Goal: Book appointment/travel/reservation

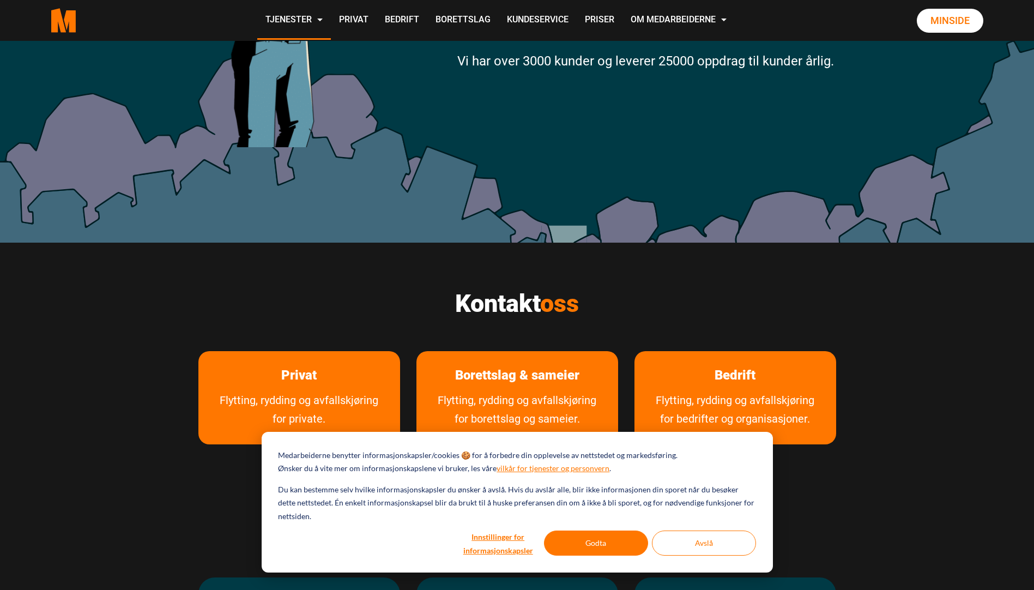
scroll to position [436, 0]
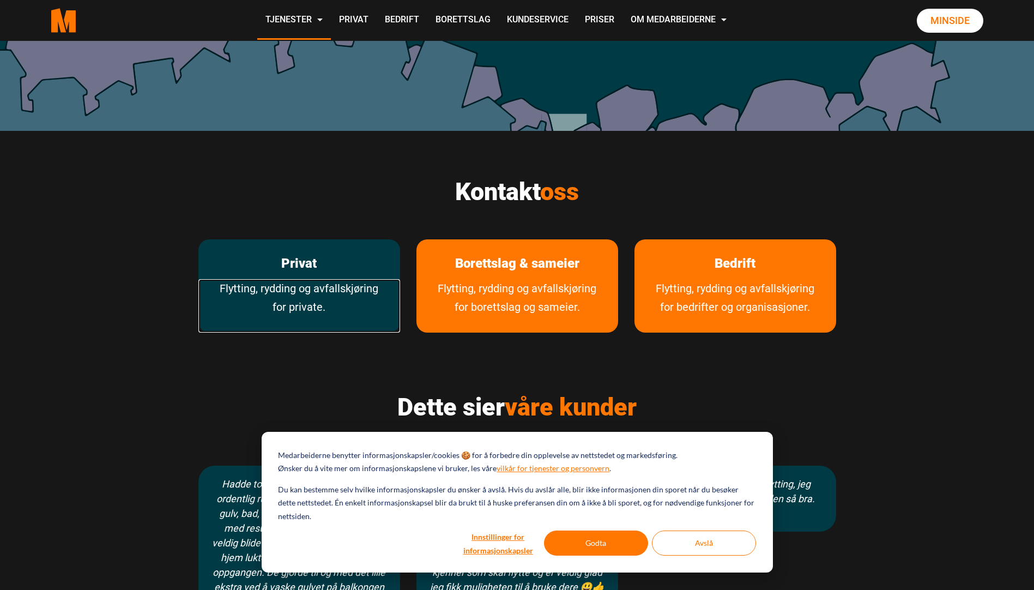
click at [309, 282] on link "Flytting, rydding og avfallskjøring for private." at bounding box center [299, 305] width 202 height 53
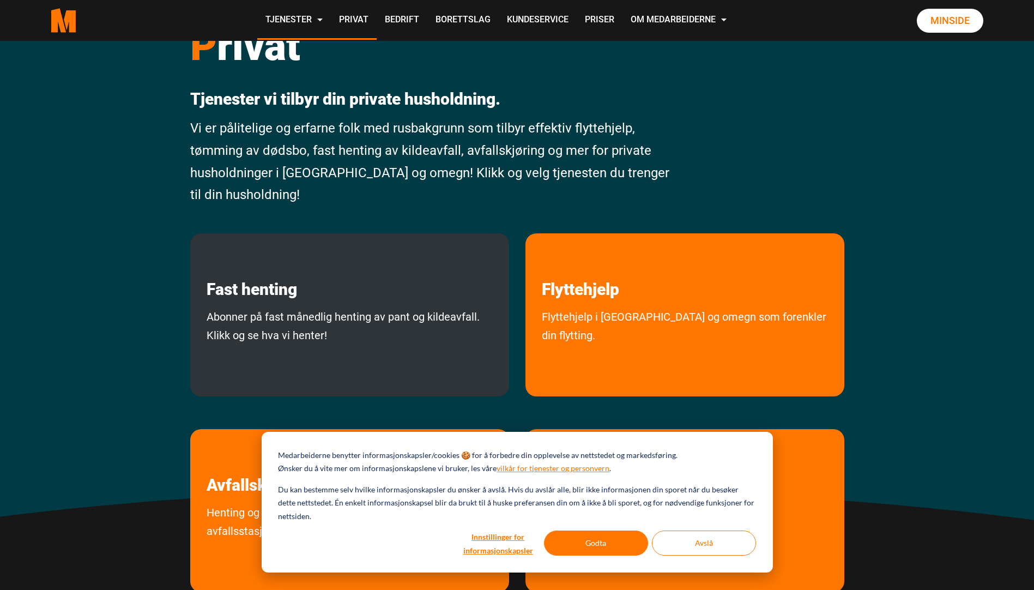
scroll to position [109, 0]
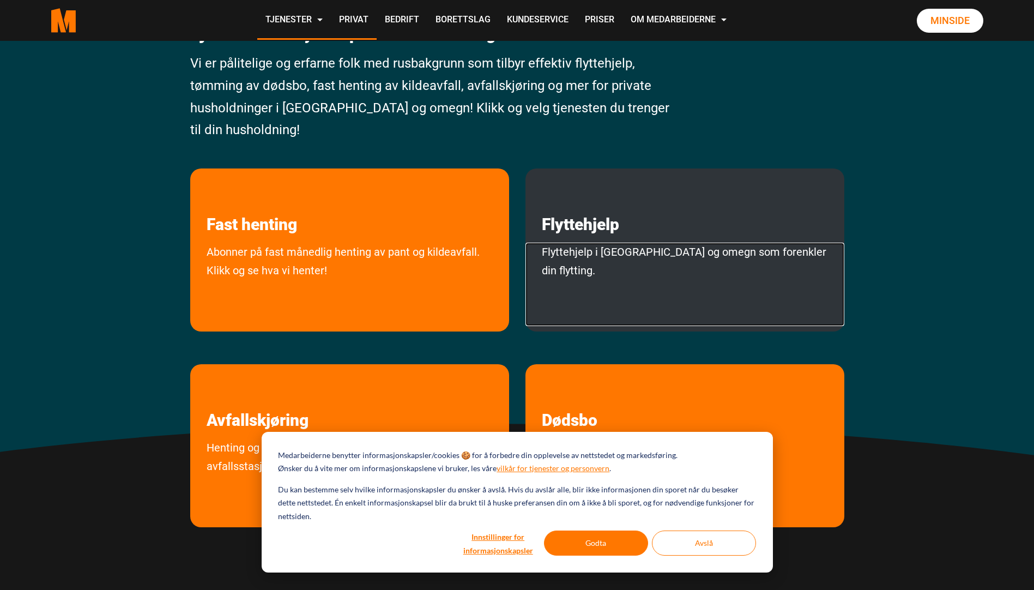
click at [621, 244] on link "Flyttehjelp i [GEOGRAPHIC_DATA] og omegn som forenkler din flytting." at bounding box center [685, 284] width 319 height 83
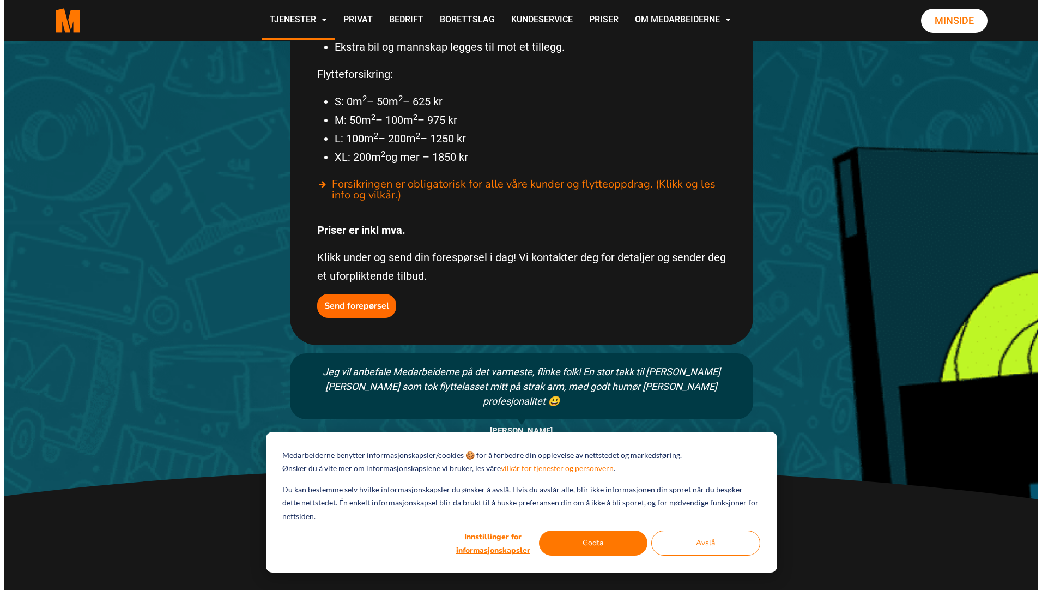
scroll to position [709, 0]
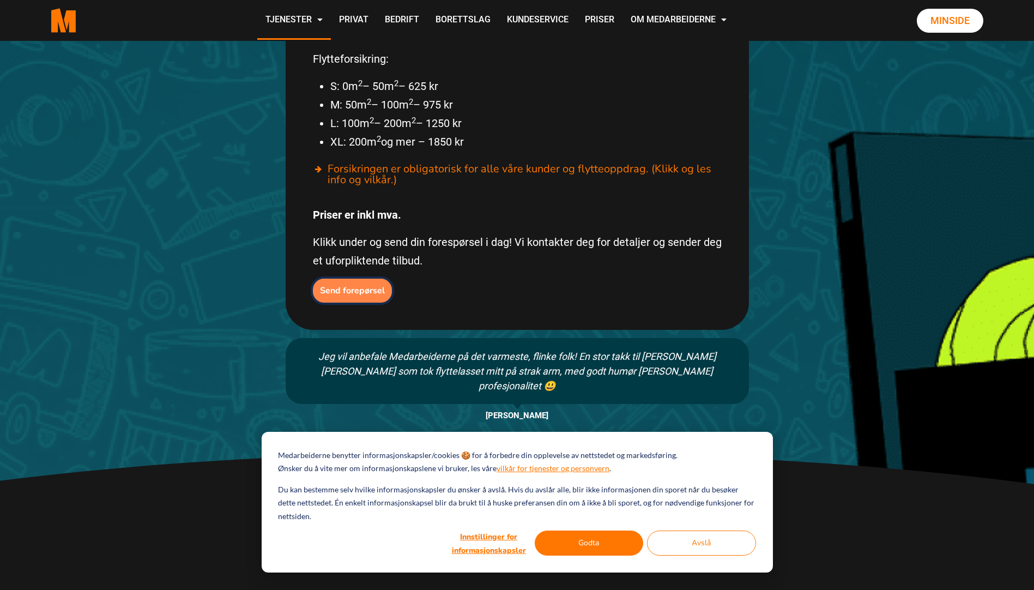
click at [344, 279] on button "Send forepørsel" at bounding box center [352, 291] width 79 height 24
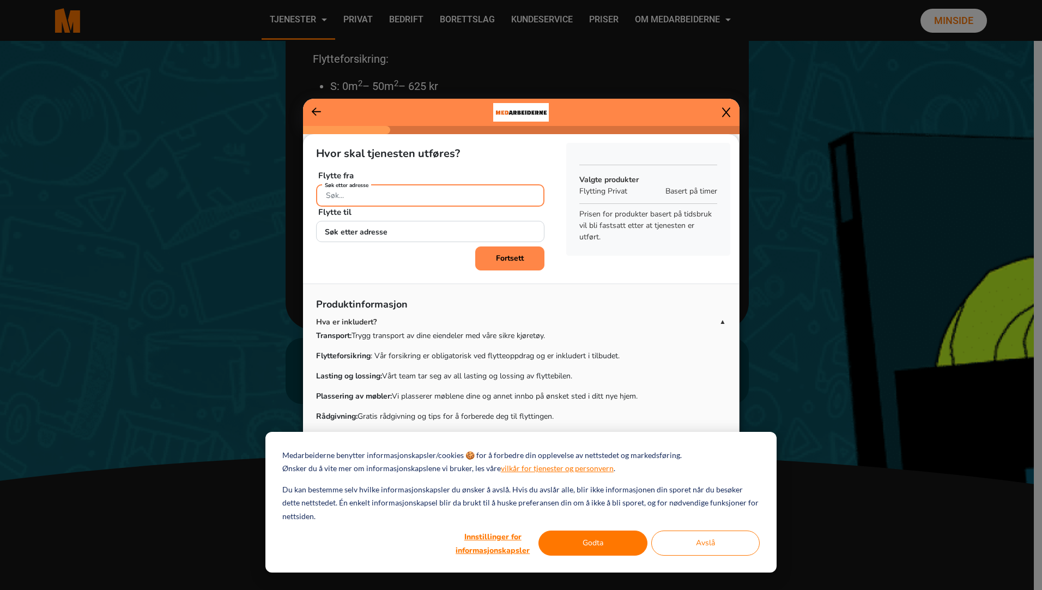
click at [388, 197] on input "Søk etter adresse" at bounding box center [430, 195] width 228 height 22
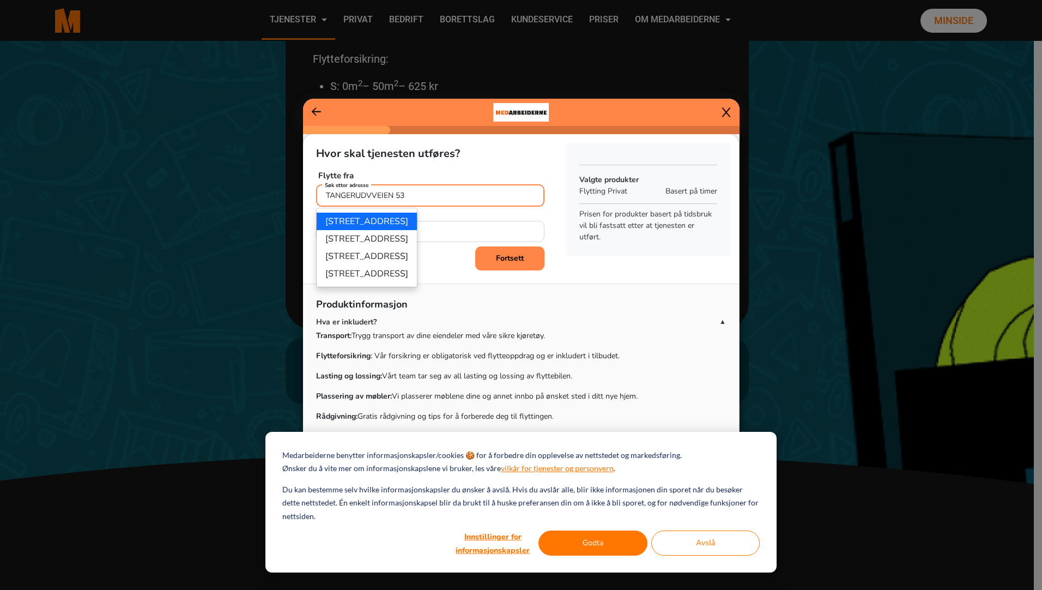
click at [408, 219] on ngb-highlight "[STREET_ADDRESS]" at bounding box center [366, 221] width 83 height 12
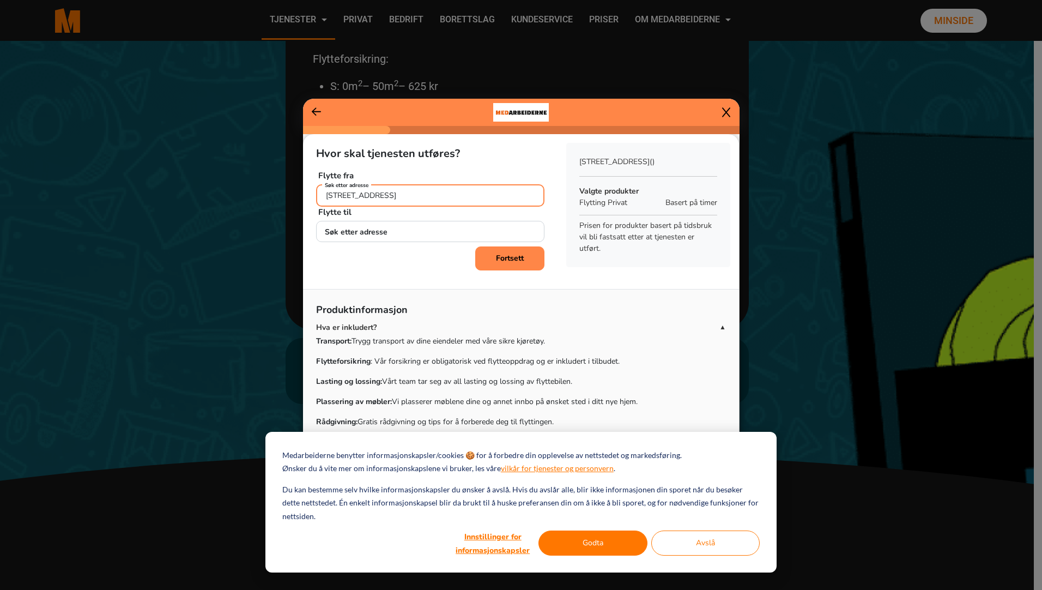
type input "[STREET_ADDRESS]"
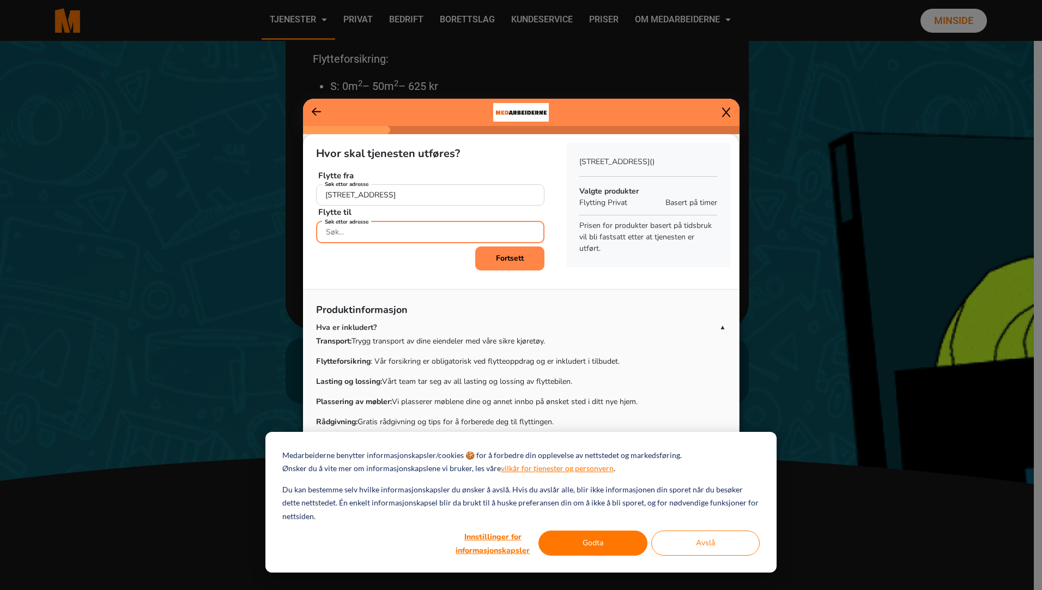
click at [384, 236] on input "Søk etter adresse" at bounding box center [430, 232] width 228 height 22
click at [430, 251] on button "Nedre [STREET_ADDRESS]" at bounding box center [380, 257] width 127 height 17
type input "Nedre [STREET_ADDRESS]"
click at [491, 250] on button "Fortsett" at bounding box center [509, 258] width 69 height 24
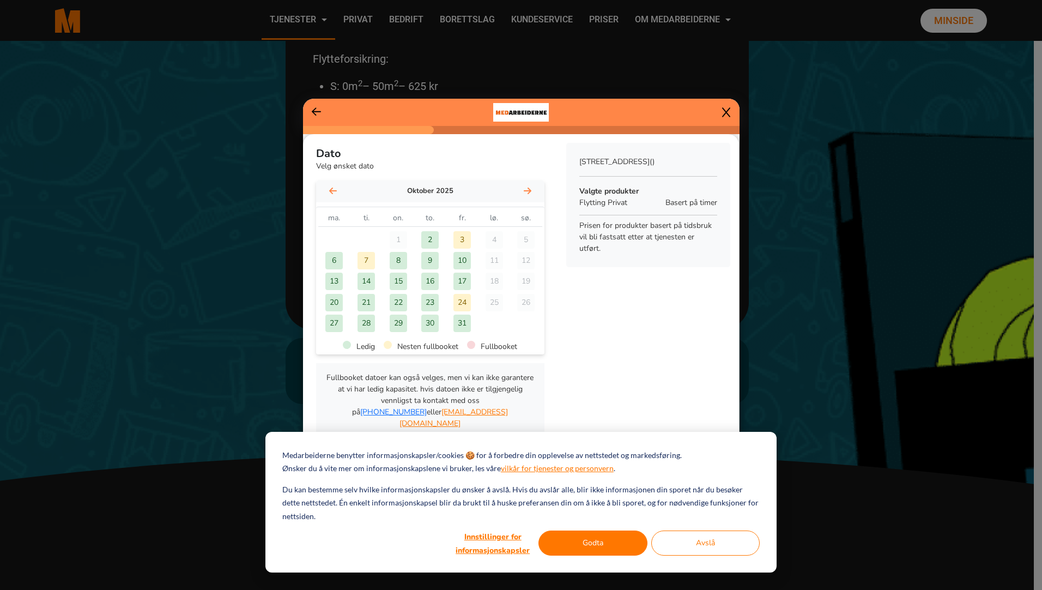
click at [524, 190] on icon at bounding box center [528, 190] width 8 height 7
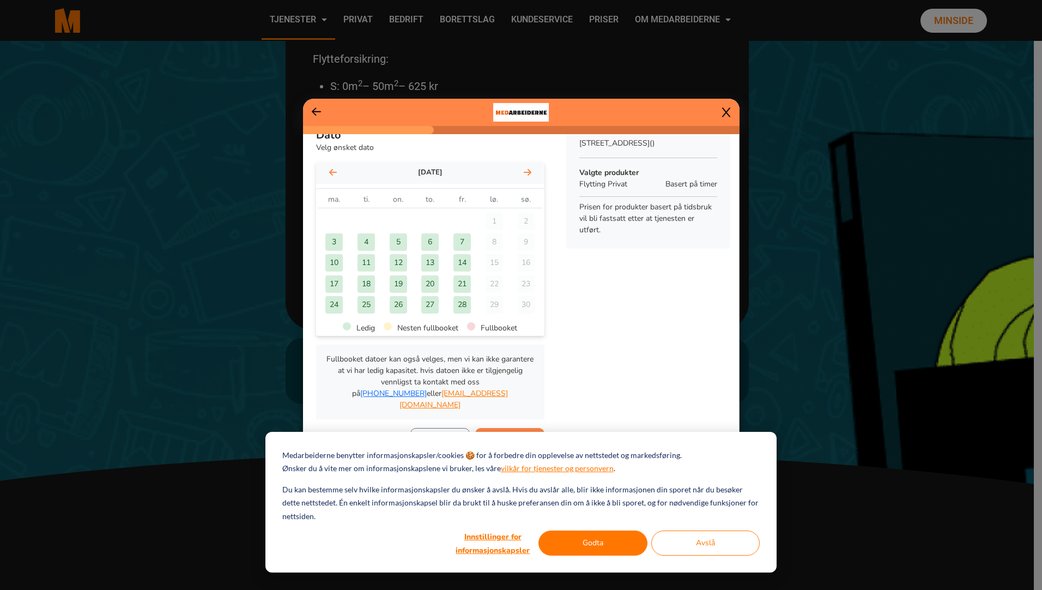
scroll to position [0, 0]
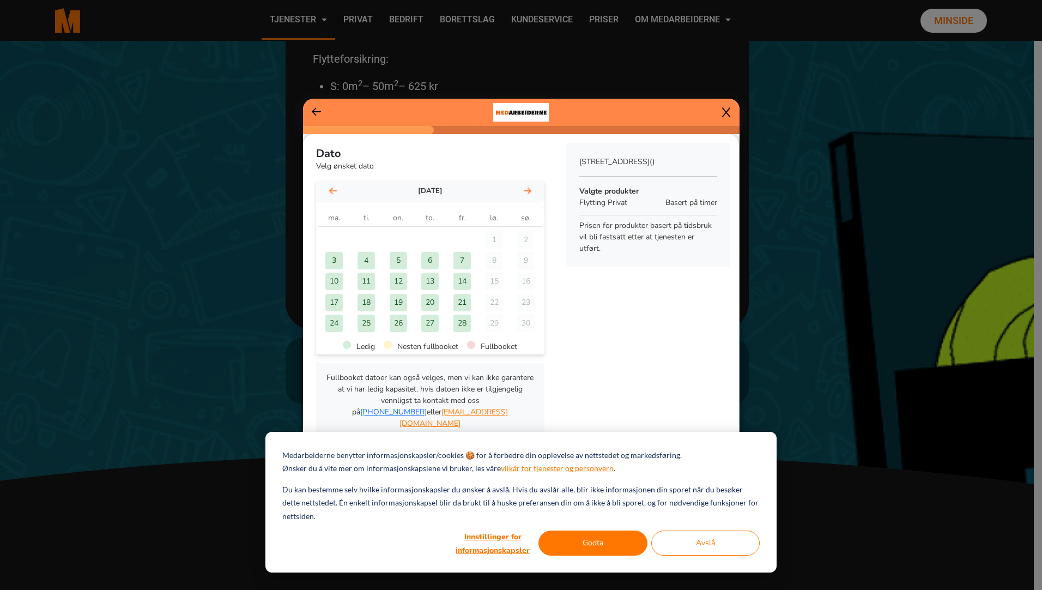
click at [524, 189] on icon at bounding box center [528, 190] width 8 height 9
click at [331, 193] on icon at bounding box center [333, 190] width 8 height 9
click at [460, 323] on div "28" at bounding box center [462, 323] width 17 height 17
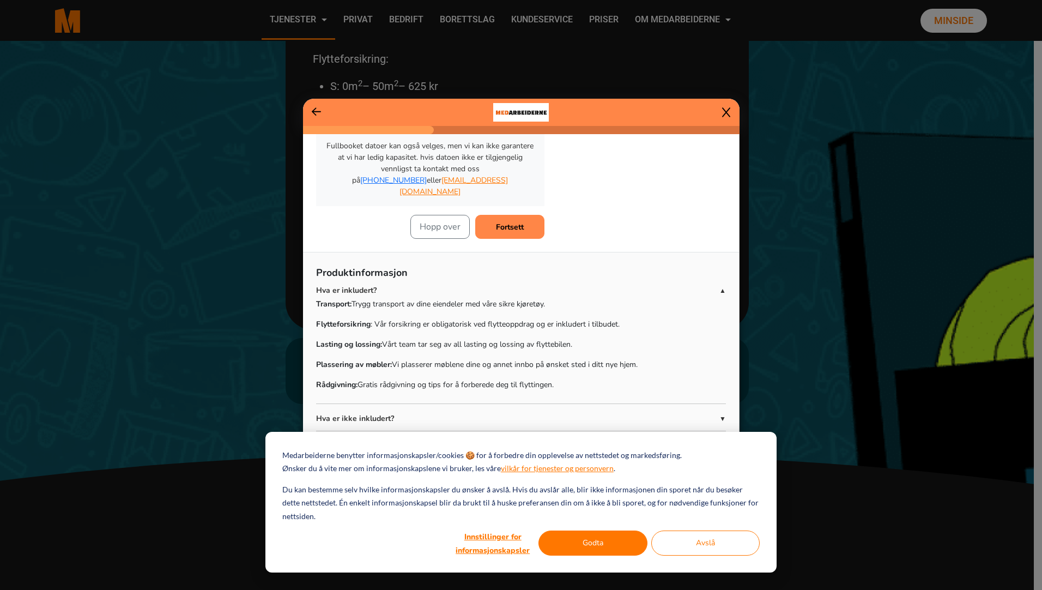
scroll to position [239, 0]
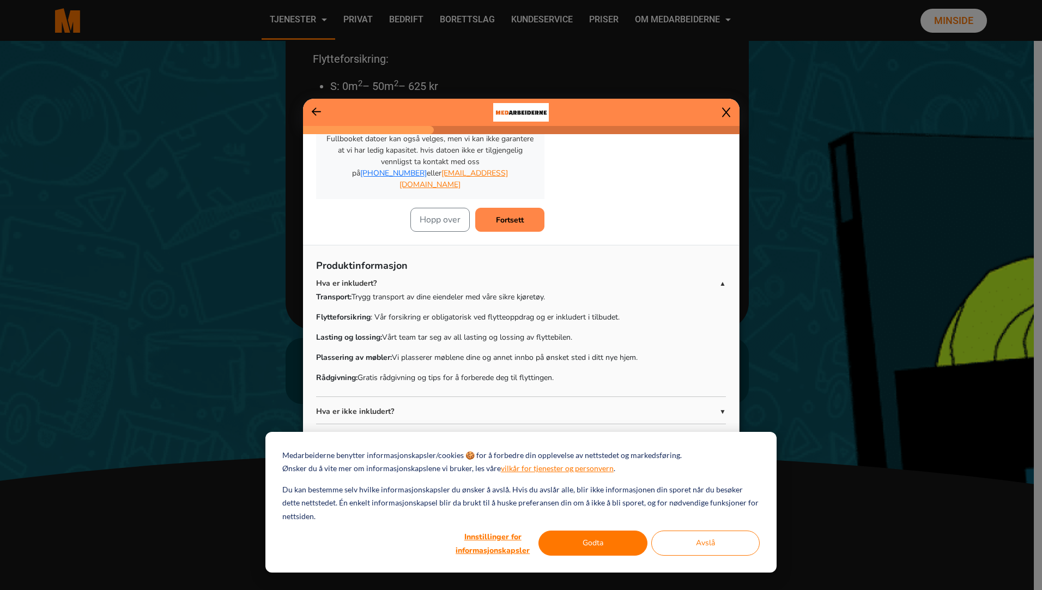
click at [565, 527] on div "Medarbeiderne benytter informasjonskapsler/cookies 🍪 for å forbedre din oppleve…" at bounding box center [521, 502] width 511 height 141
click at [577, 539] on button "Godta" at bounding box center [593, 543] width 109 height 25
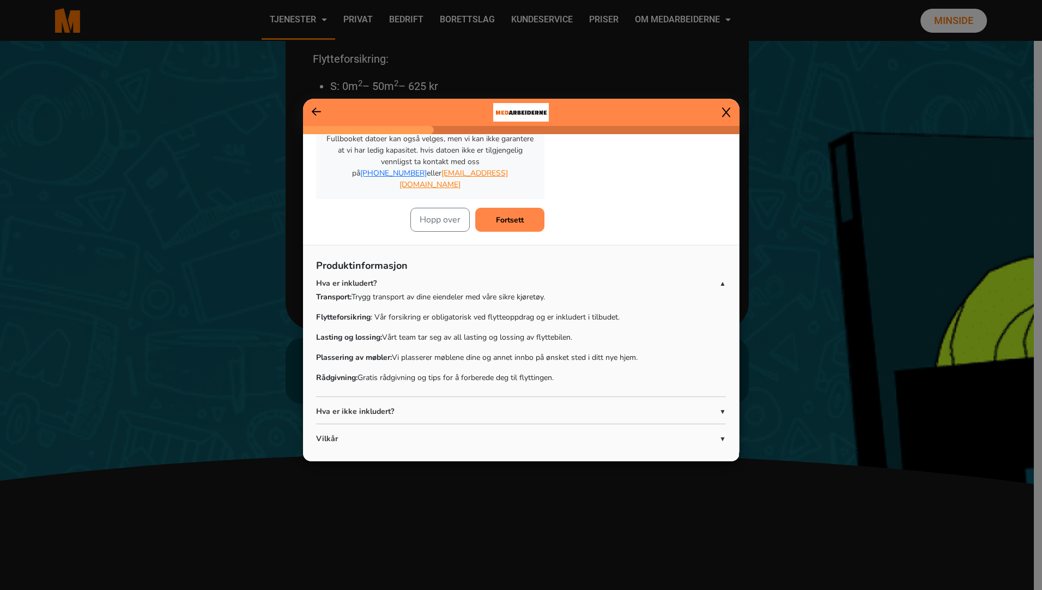
scroll to position [0, 0]
click at [720, 407] on span "▼" at bounding box center [723, 412] width 7 height 10
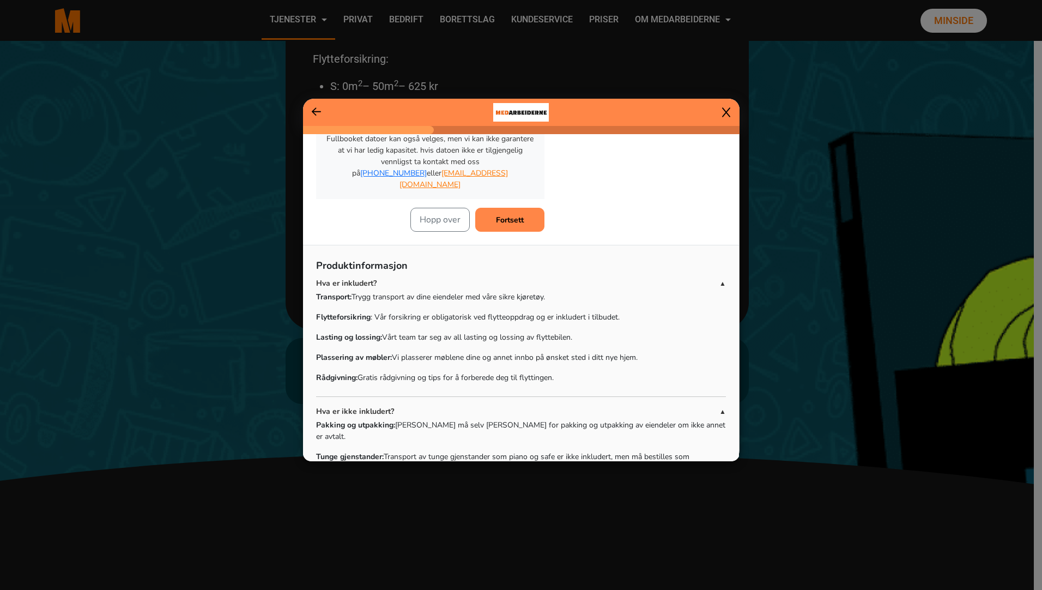
click at [709, 406] on p "Hva er ikke inkludert?" at bounding box center [517, 411] width 403 height 11
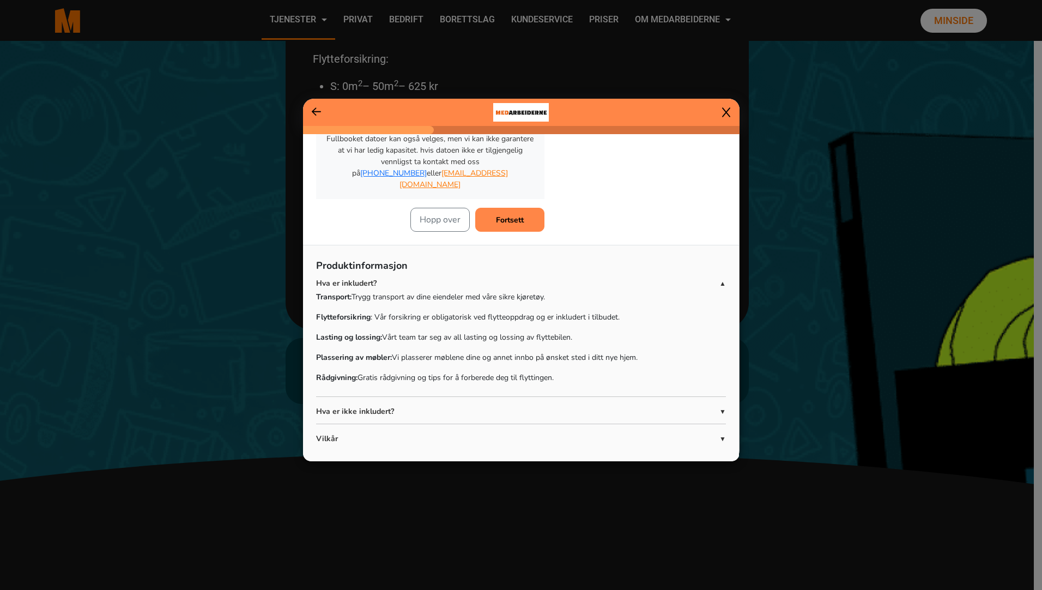
click at [496, 215] on button "Fortsett" at bounding box center [509, 220] width 69 height 24
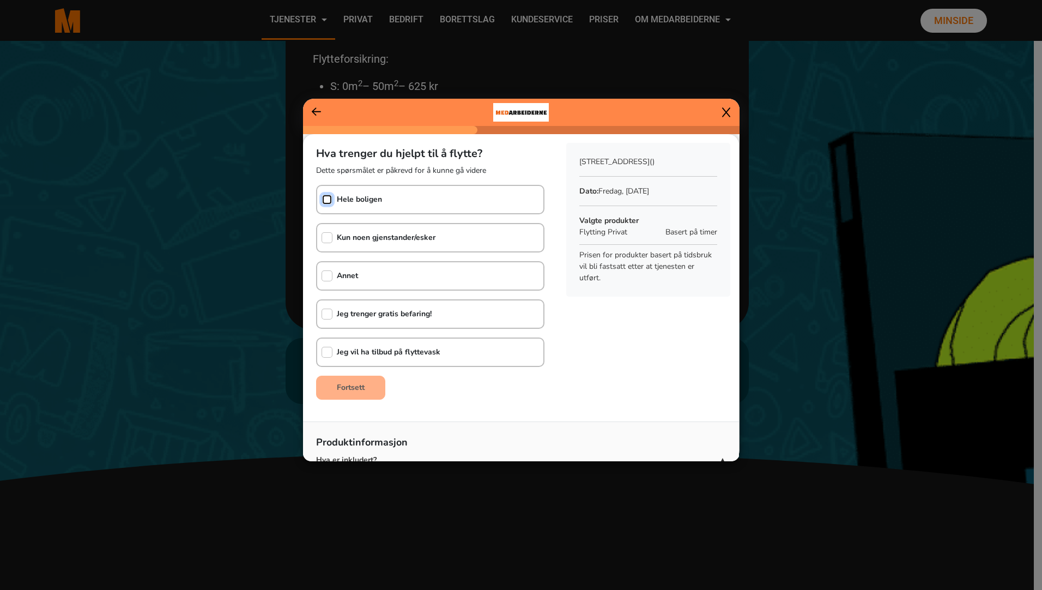
click at [327, 199] on input "checkbox" at bounding box center [327, 199] width 11 height 11
checkbox input "true"
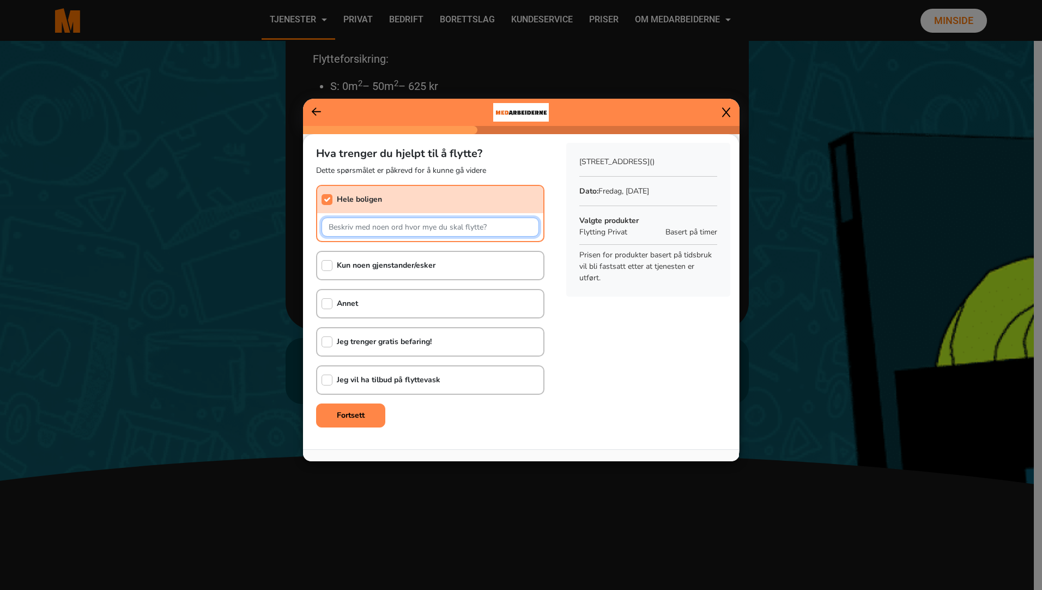
click at [367, 232] on input "text" at bounding box center [431, 227] width 218 height 19
type input "NOE MØBLKER, MEN IKKE SÅ MYE, ESKER MED TING OSV"
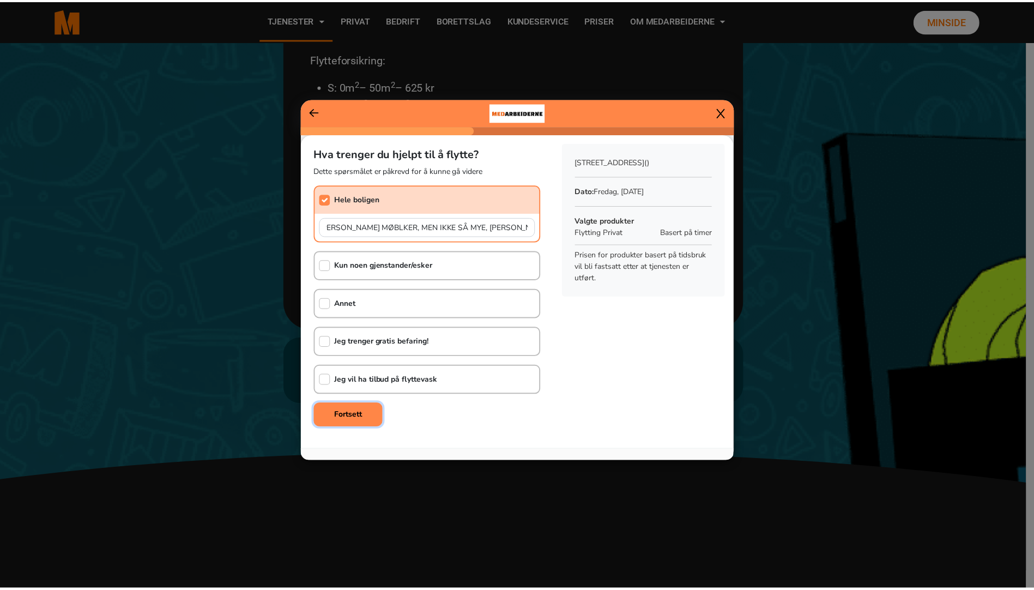
scroll to position [0, 0]
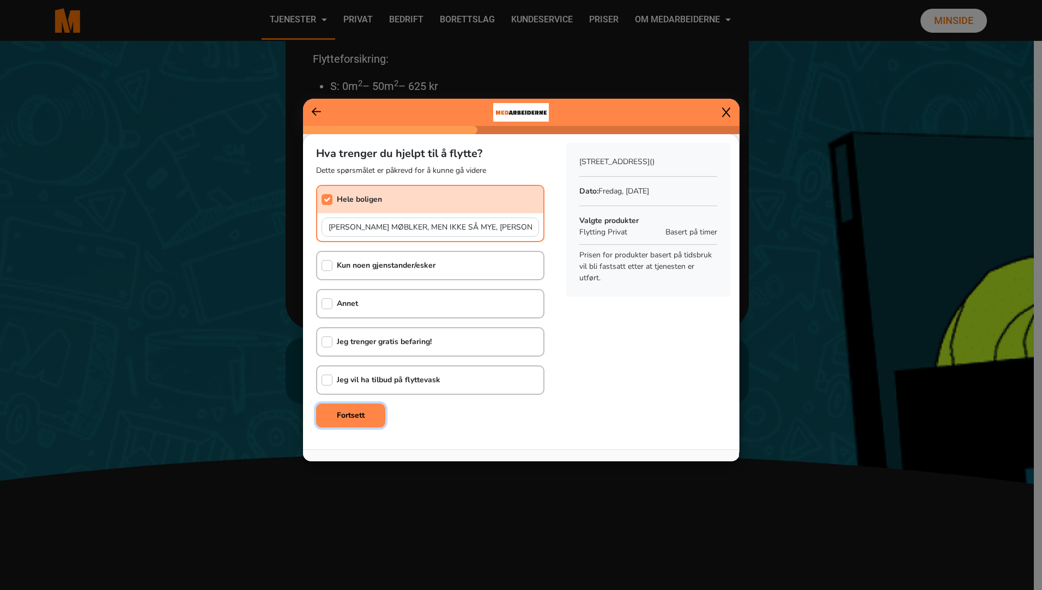
click at [371, 422] on button "Fortsett" at bounding box center [350, 415] width 69 height 24
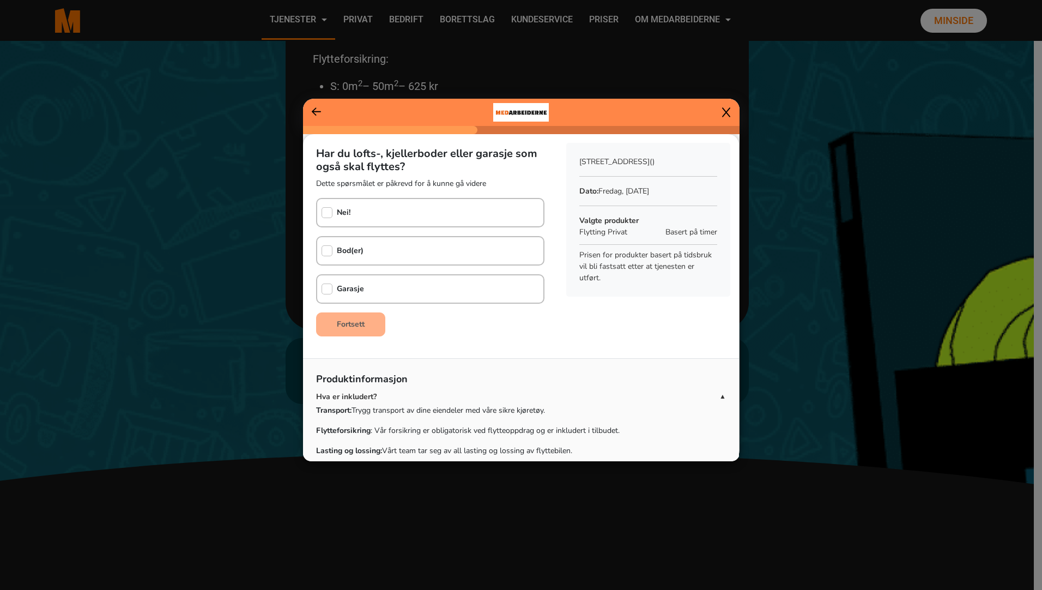
click at [321, 250] on div "Bod(er)" at bounding box center [340, 250] width 46 height 27
checkbox input "true"
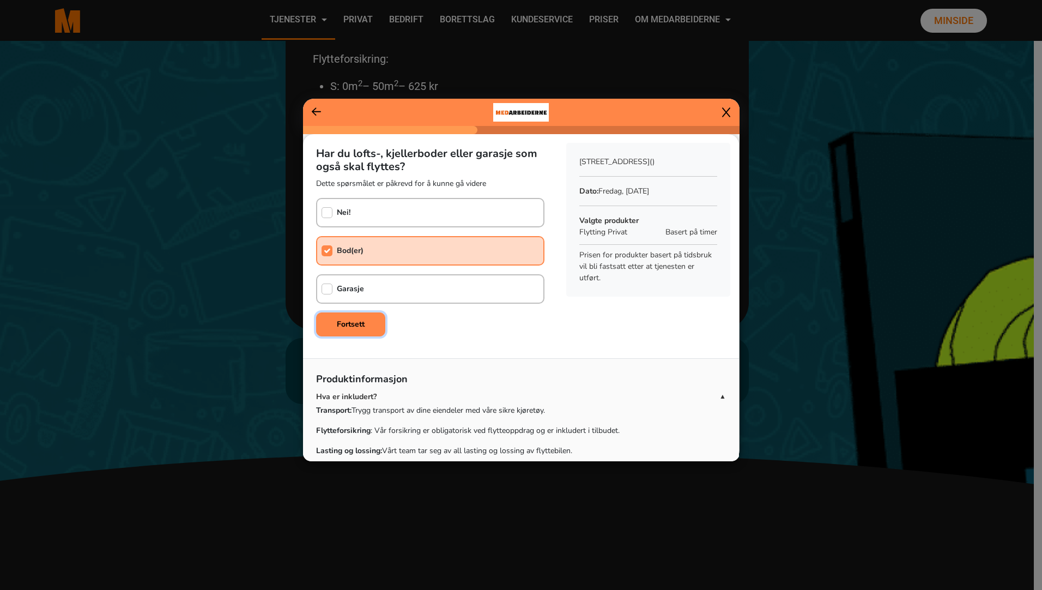
click at [359, 324] on b "Fortsett" at bounding box center [351, 324] width 28 height 10
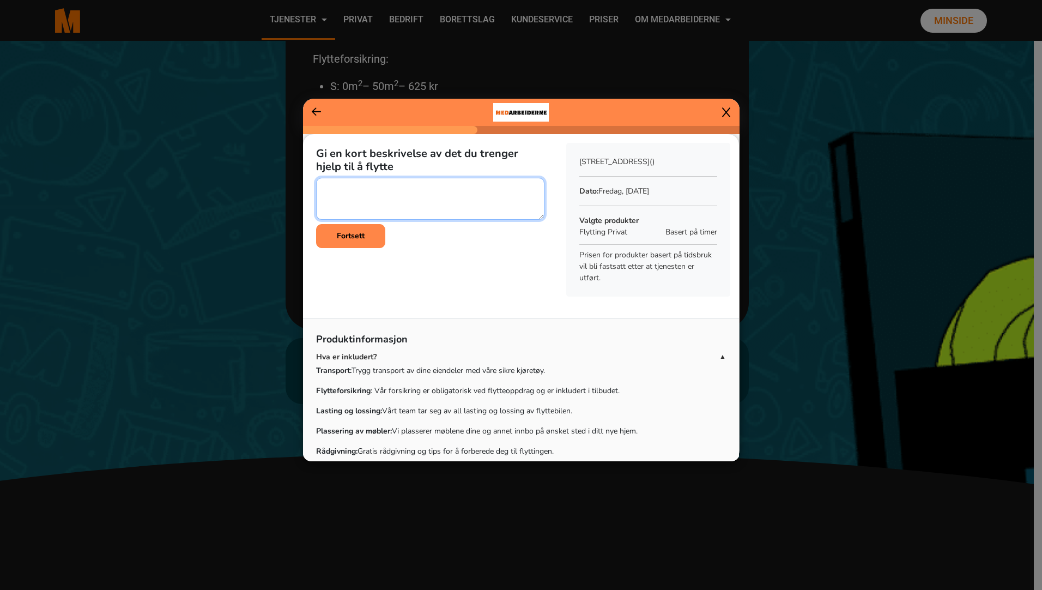
click at [363, 195] on textarea at bounding box center [430, 199] width 228 height 42
type textarea "Et par sykler, en oppblåsbar jacucci ,"
click at [365, 232] on button "Fortsett" at bounding box center [350, 236] width 69 height 24
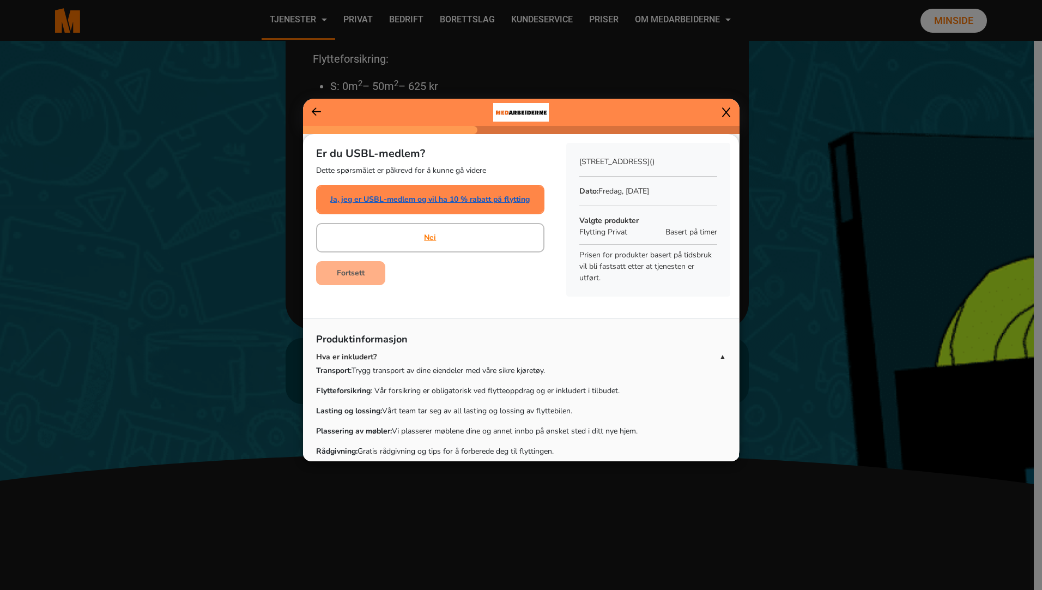
click at [389, 201] on link "Ja, jeg er USBL-medlem og vil ha 10 % rabatt på flytting" at bounding box center [430, 199] width 200 height 11
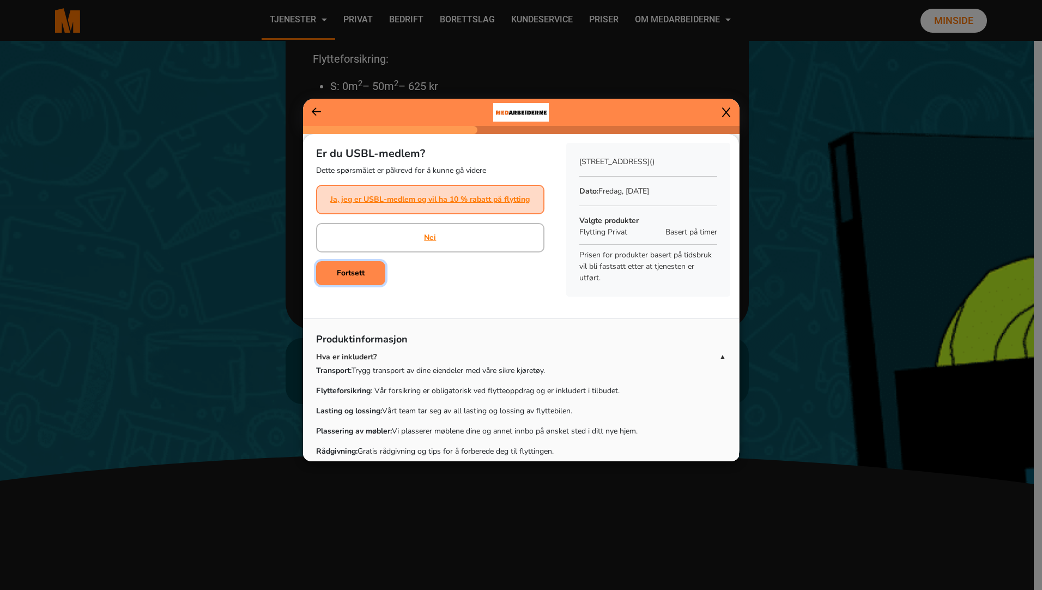
click at [351, 275] on b "Fortsett" at bounding box center [351, 273] width 28 height 10
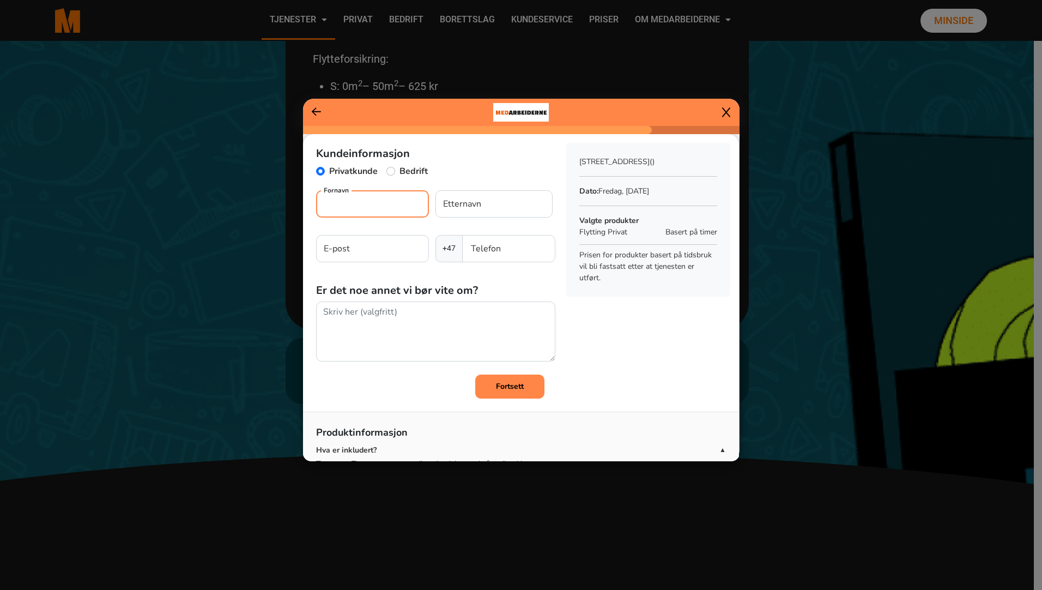
click at [345, 204] on input "Fornavn" at bounding box center [372, 203] width 113 height 27
type input "Gustav Harald"
type input "Sørensen"
type input "ghs_1981@hotmail.com"
type input "99734492"
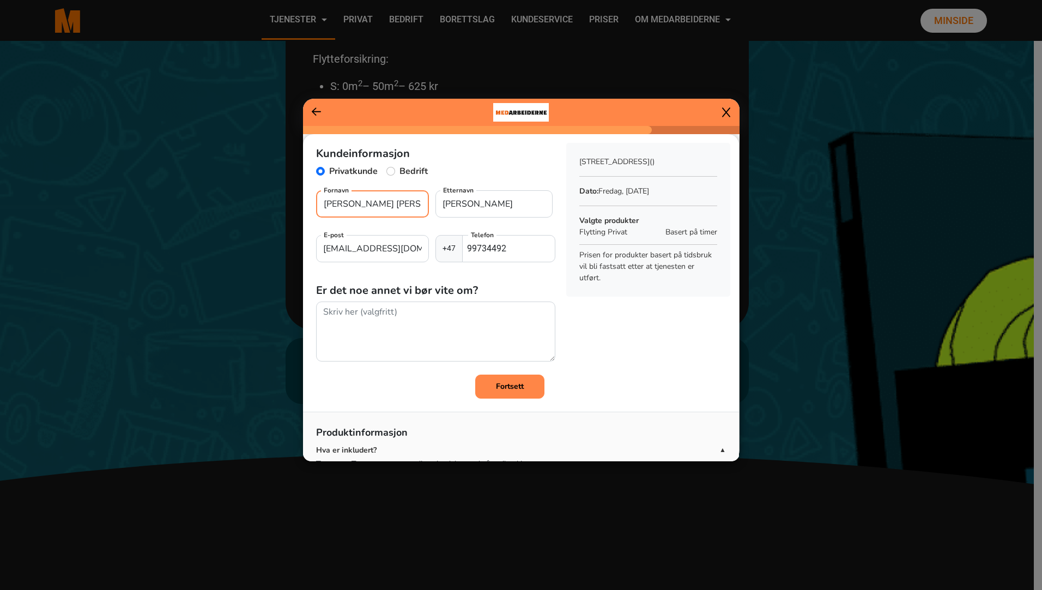
drag, startPoint x: 396, startPoint y: 204, endPoint x: 167, endPoint y: 219, distance: 229.5
click at [167, 219] on ngb-modal-window "Kundeinformasjon Privatkunde Bedrift Gustav Harald Fornavn Sørensen Etternavn g…" at bounding box center [521, 295] width 1042 height 590
type input "Gustav Harald"
click at [506, 394] on button "Fortsett" at bounding box center [509, 387] width 69 height 24
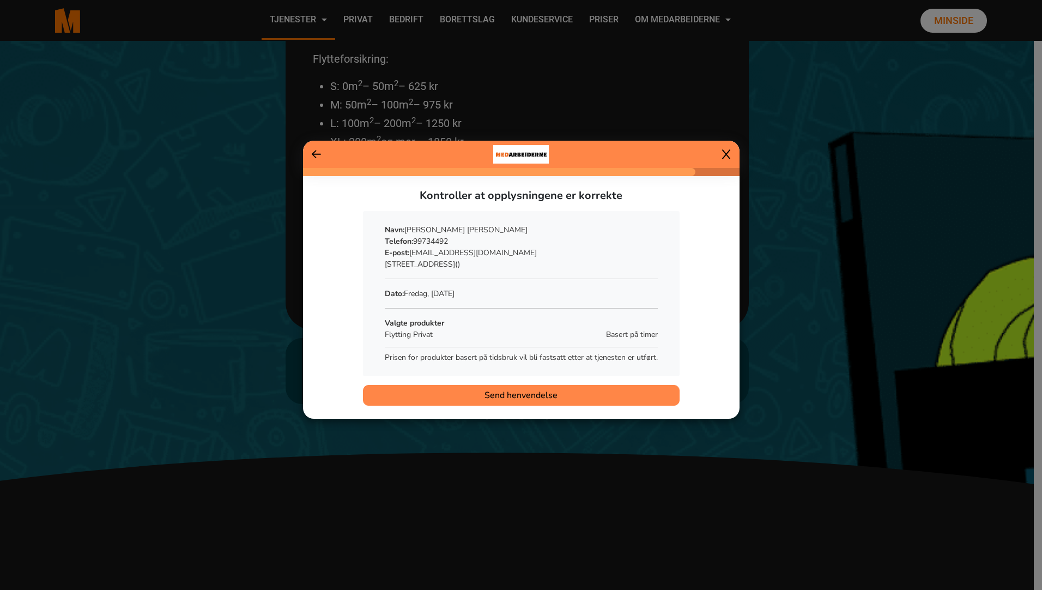
click at [506, 395] on span "Send henvendelse" at bounding box center [521, 395] width 73 height 13
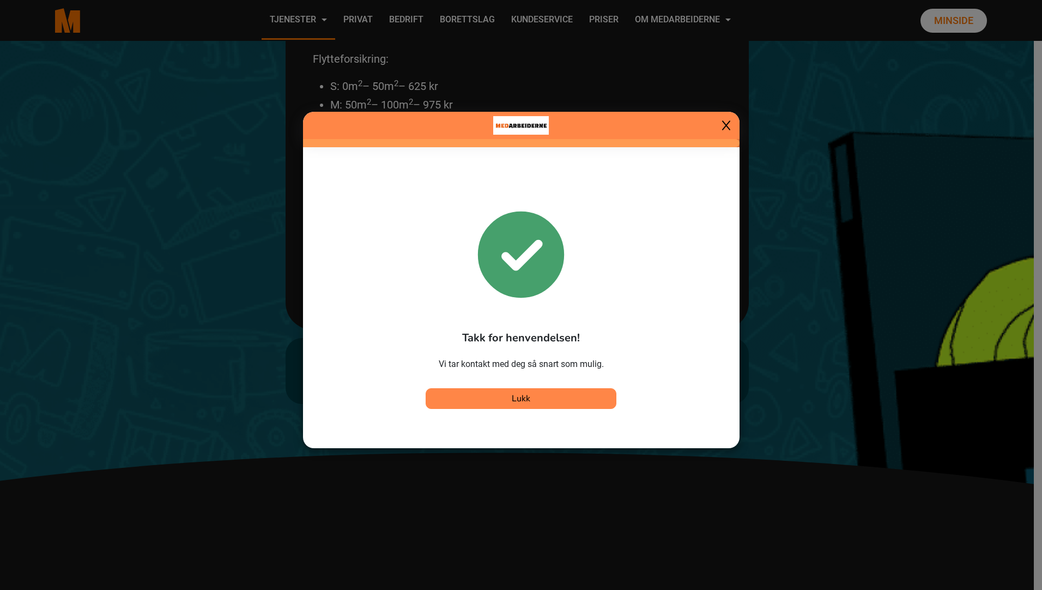
click at [725, 129] on icon at bounding box center [726, 125] width 8 height 11
